Goal: Transaction & Acquisition: Book appointment/travel/reservation

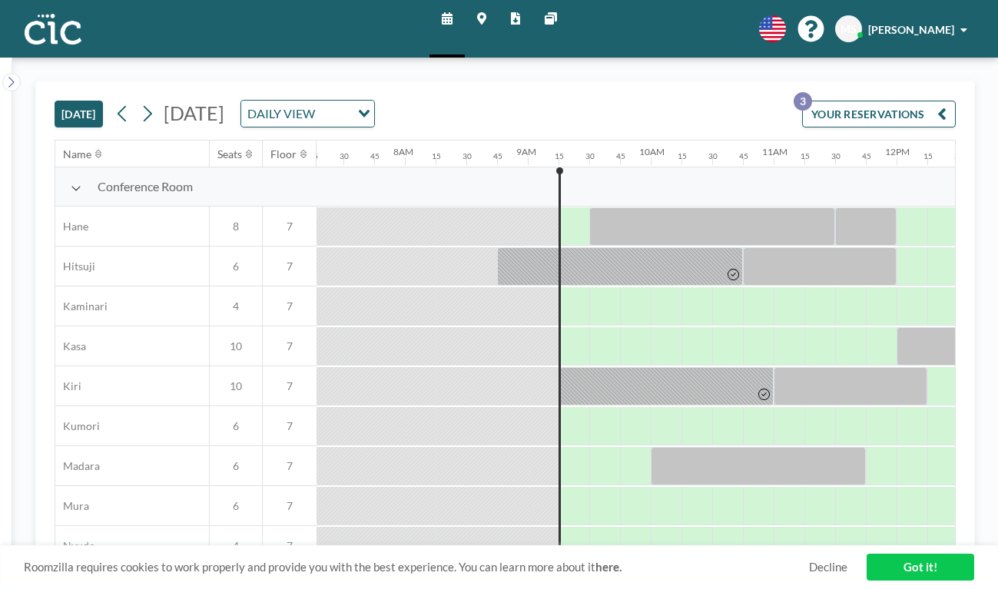
scroll to position [0, 899]
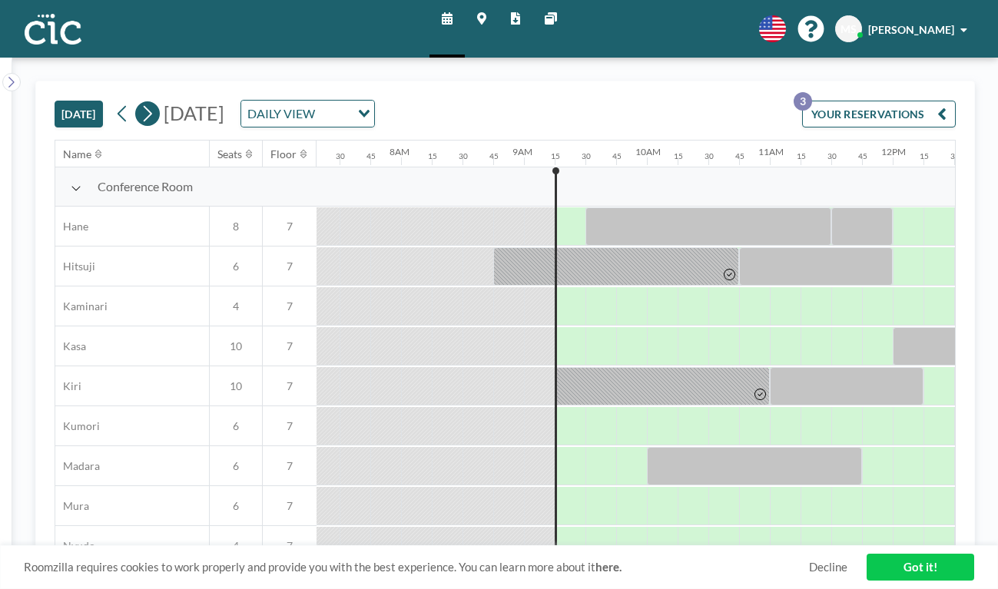
click at [144, 106] on icon at bounding box center [148, 114] width 8 height 16
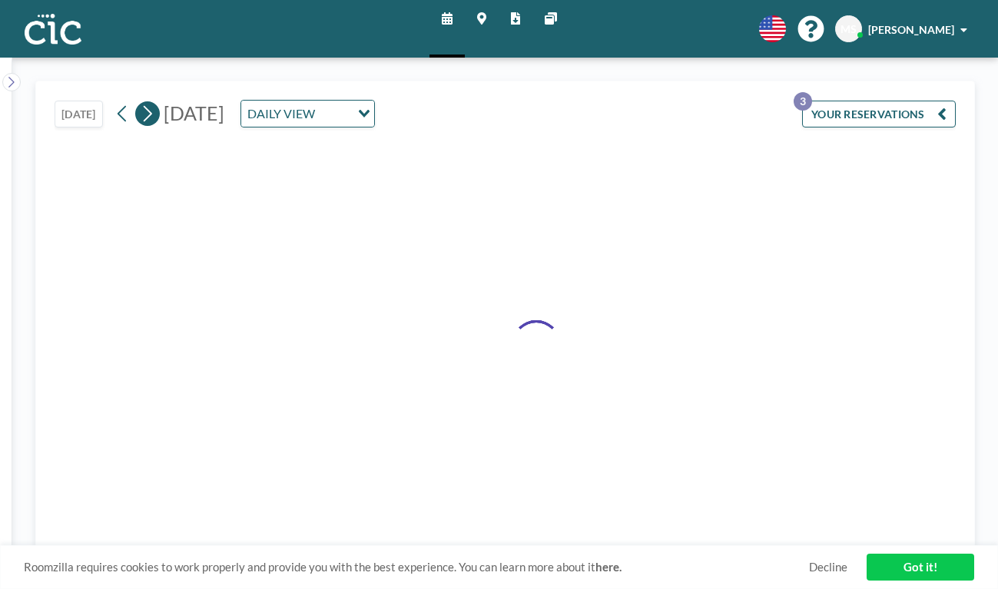
click at [144, 106] on icon at bounding box center [148, 114] width 8 height 16
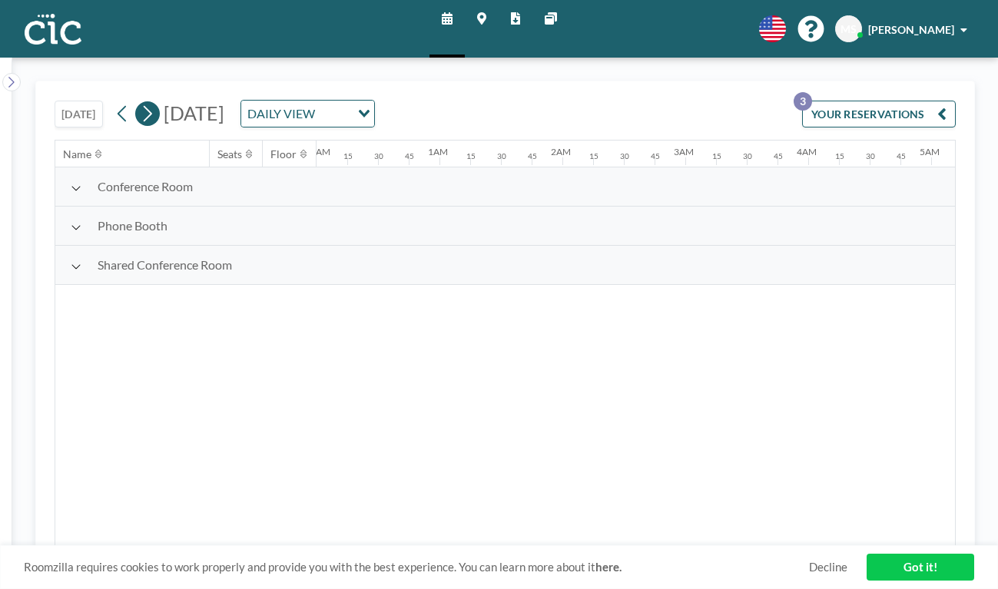
scroll to position [0, 0]
click at [144, 106] on icon at bounding box center [148, 114] width 8 height 16
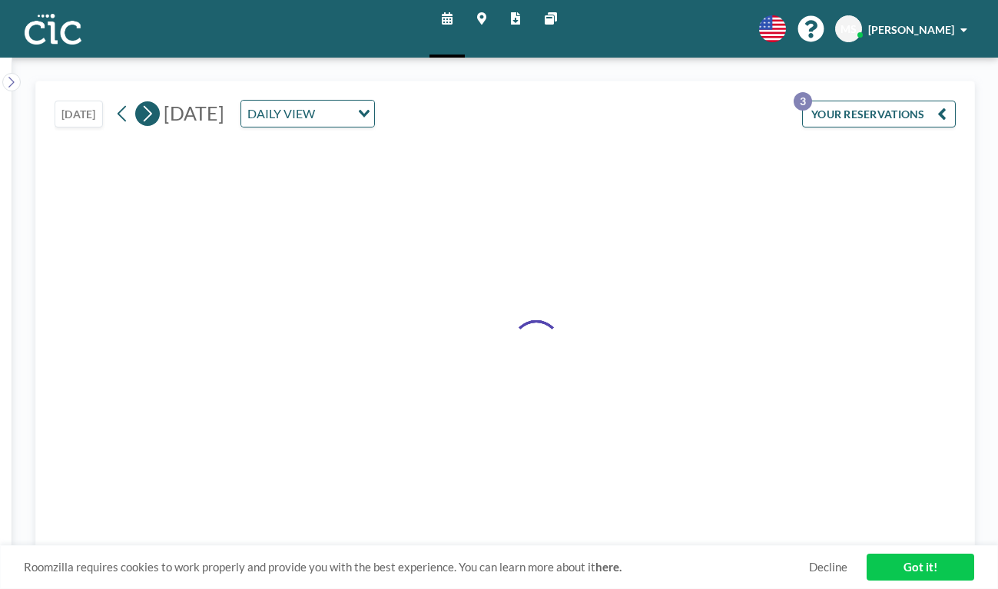
click at [144, 106] on icon at bounding box center [148, 114] width 8 height 16
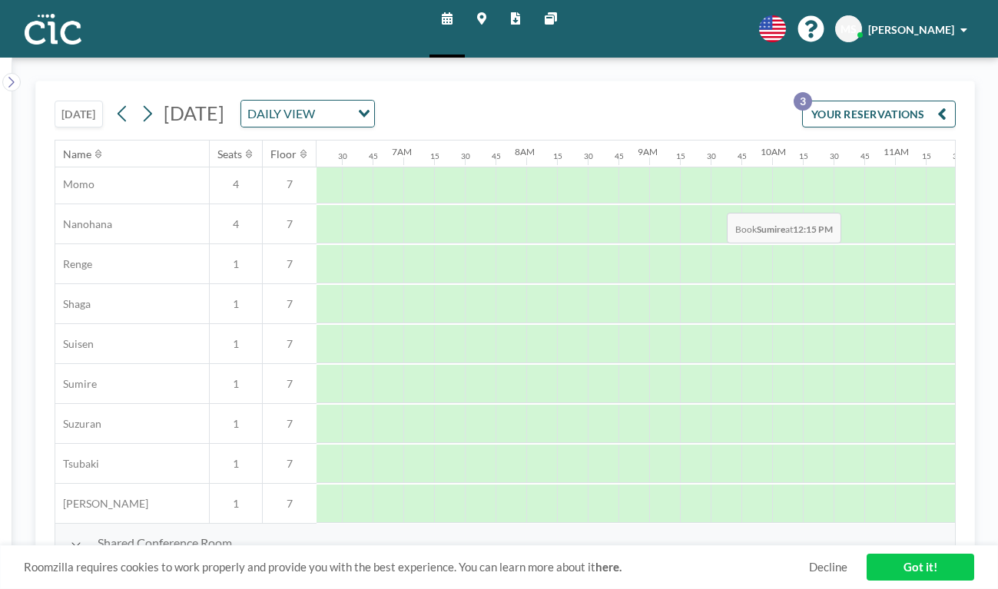
scroll to position [761, 1459]
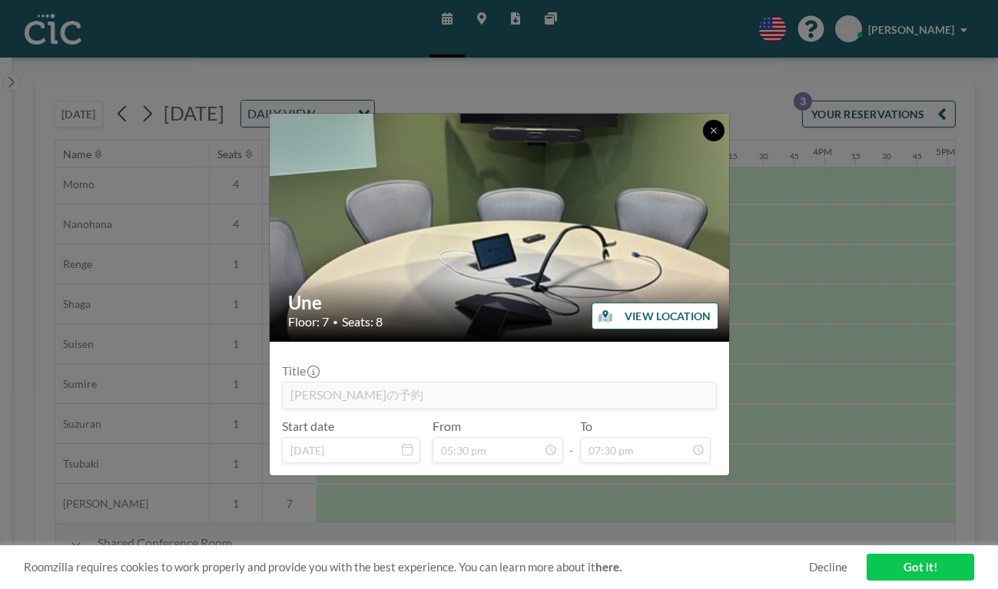
click at [703, 141] on button at bounding box center [714, 131] width 22 height 22
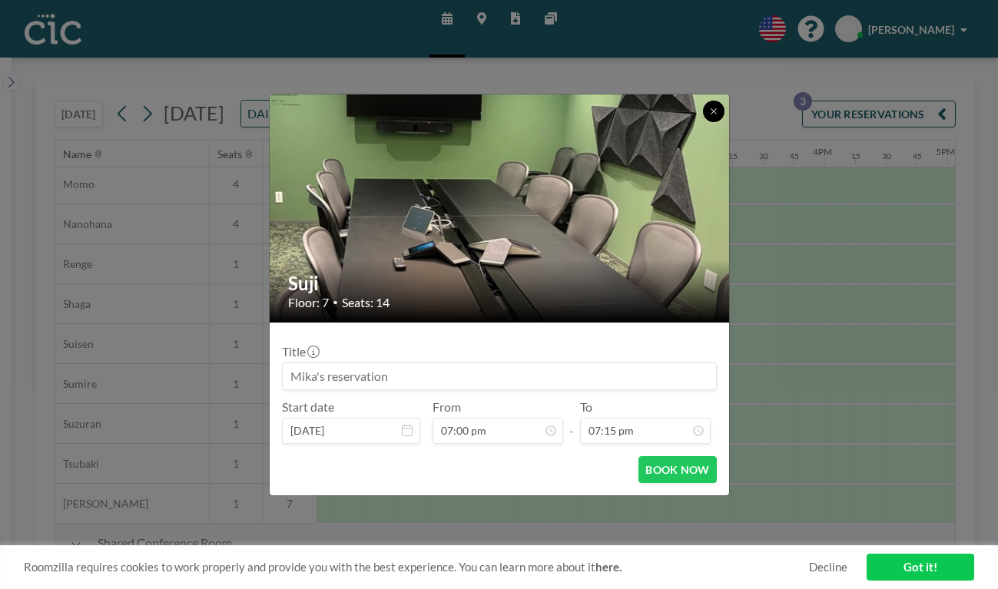
click at [709, 116] on icon at bounding box center [713, 111] width 9 height 9
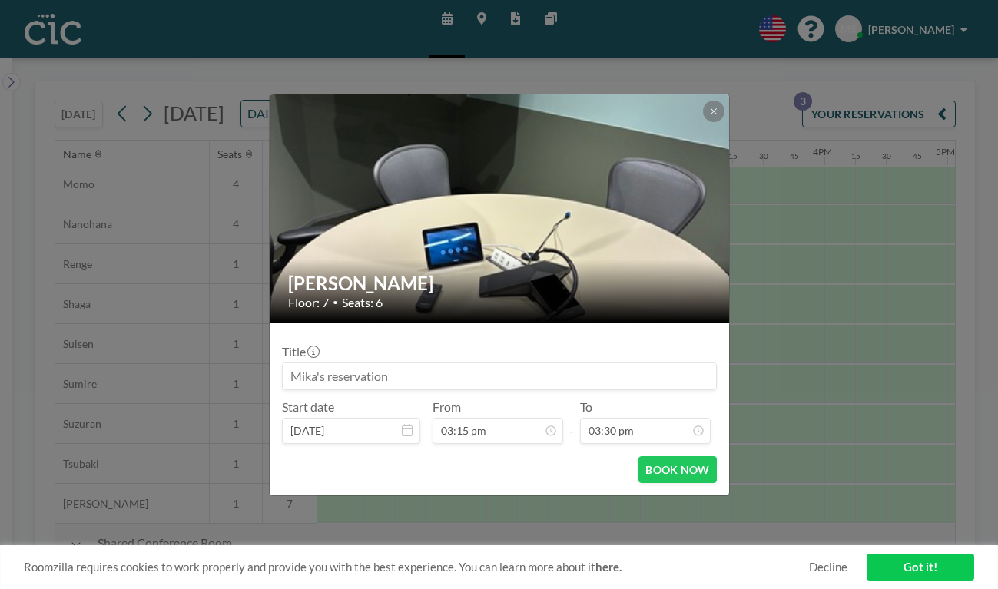
scroll to position [1521, 0]
click at [709, 116] on icon at bounding box center [713, 111] width 9 height 9
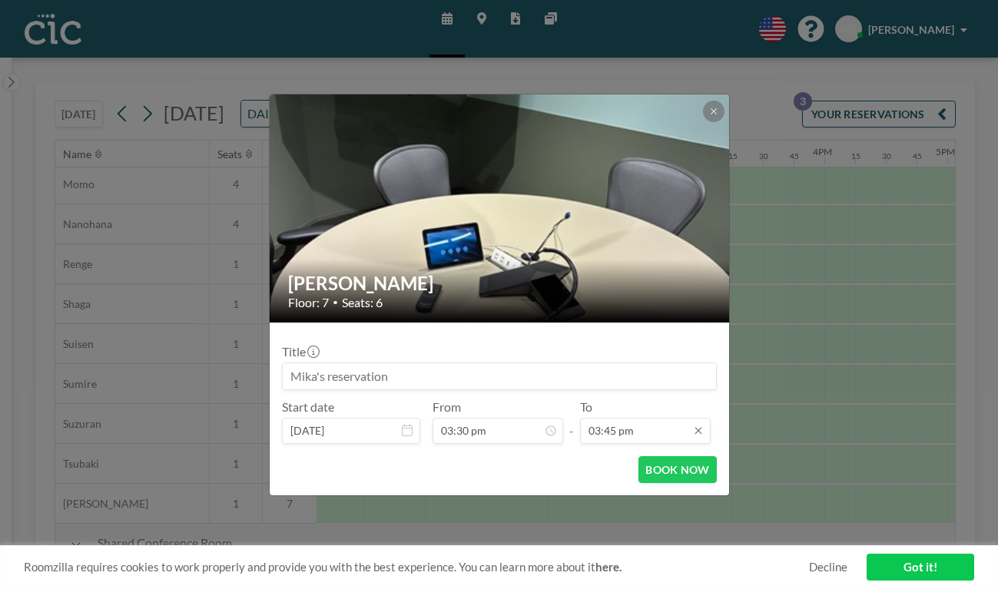
scroll to position [1545, 0]
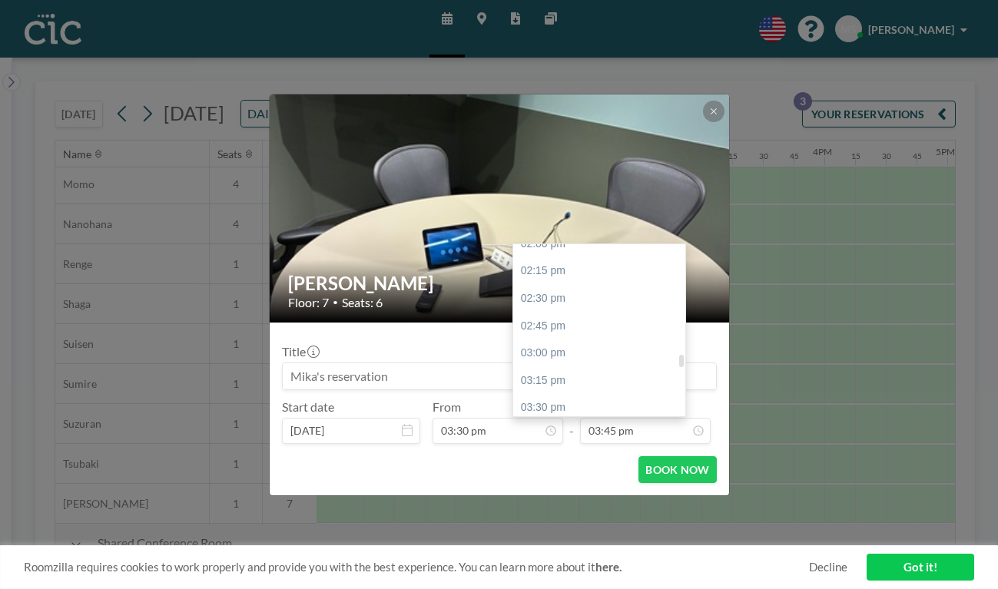
click at [609, 450] on div "04:00 pm" at bounding box center [599, 464] width 172 height 28
type input "04:00 pm"
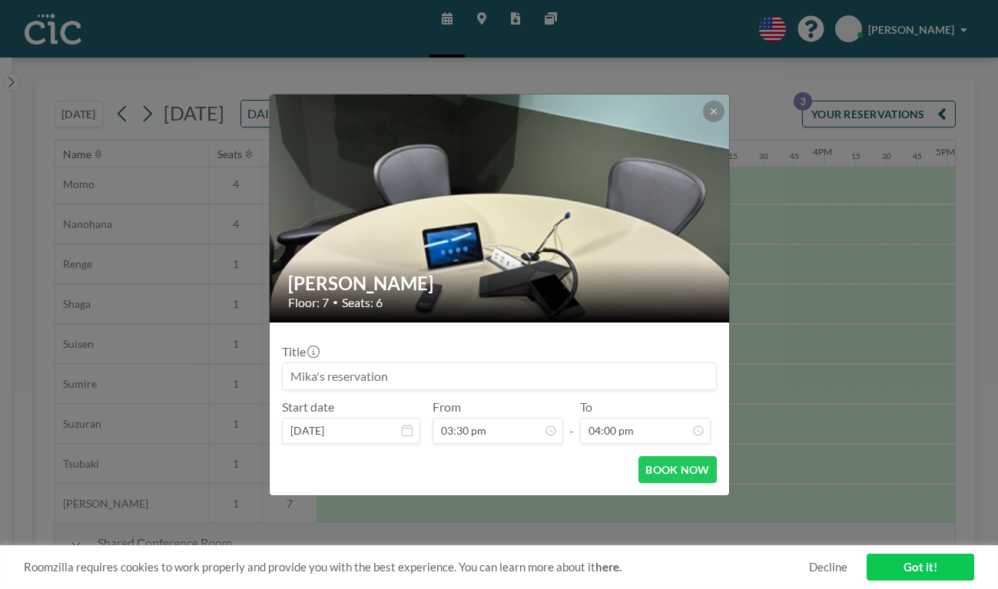
click at [577, 363] on input at bounding box center [499, 376] width 433 height 26
type input "Venture Cafe [GEOGRAPHIC_DATA]"
click at [643, 456] on button "BOOK NOW" at bounding box center [678, 469] width 78 height 27
